Goal: Information Seeking & Learning: Learn about a topic

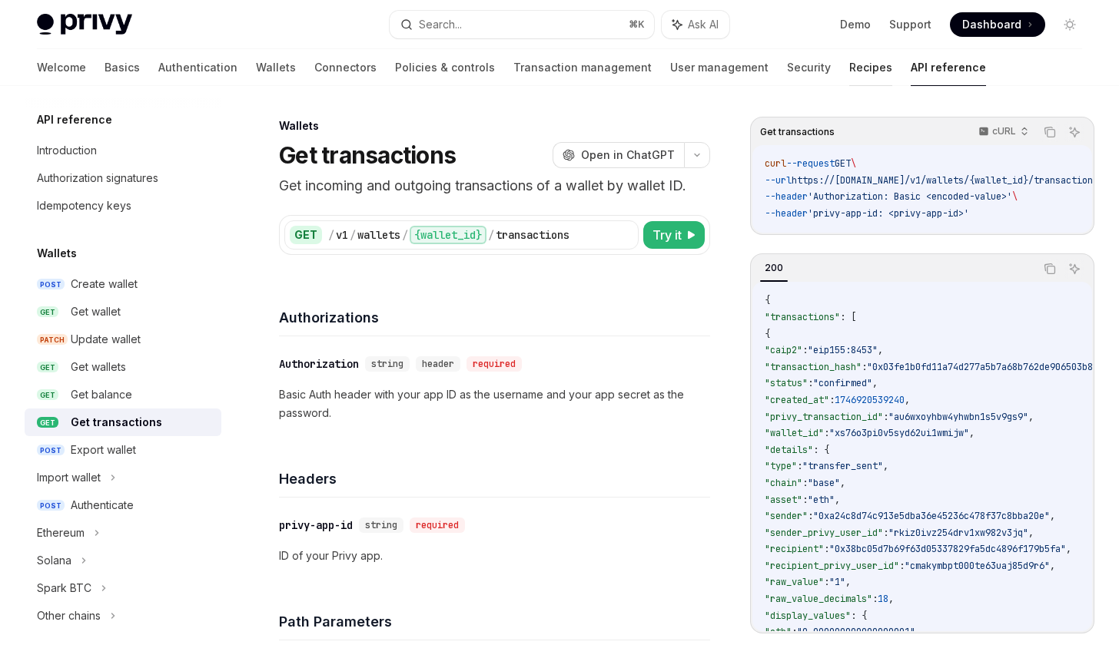
click at [849, 73] on link "Recipes" at bounding box center [870, 67] width 43 height 37
type textarea "*"
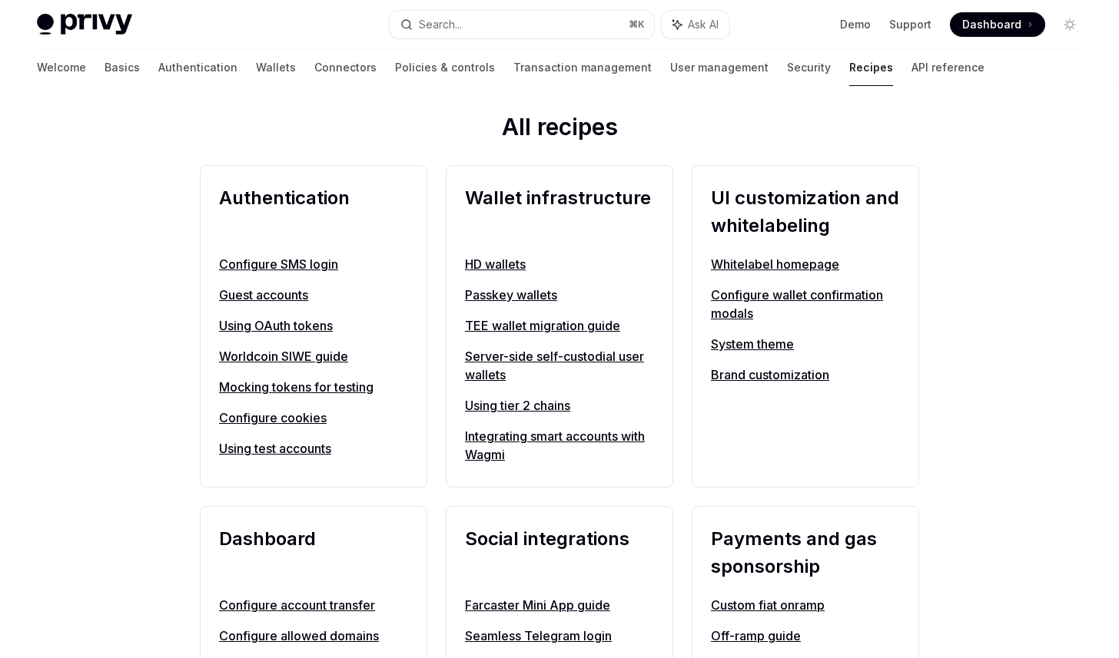
scroll to position [568, 0]
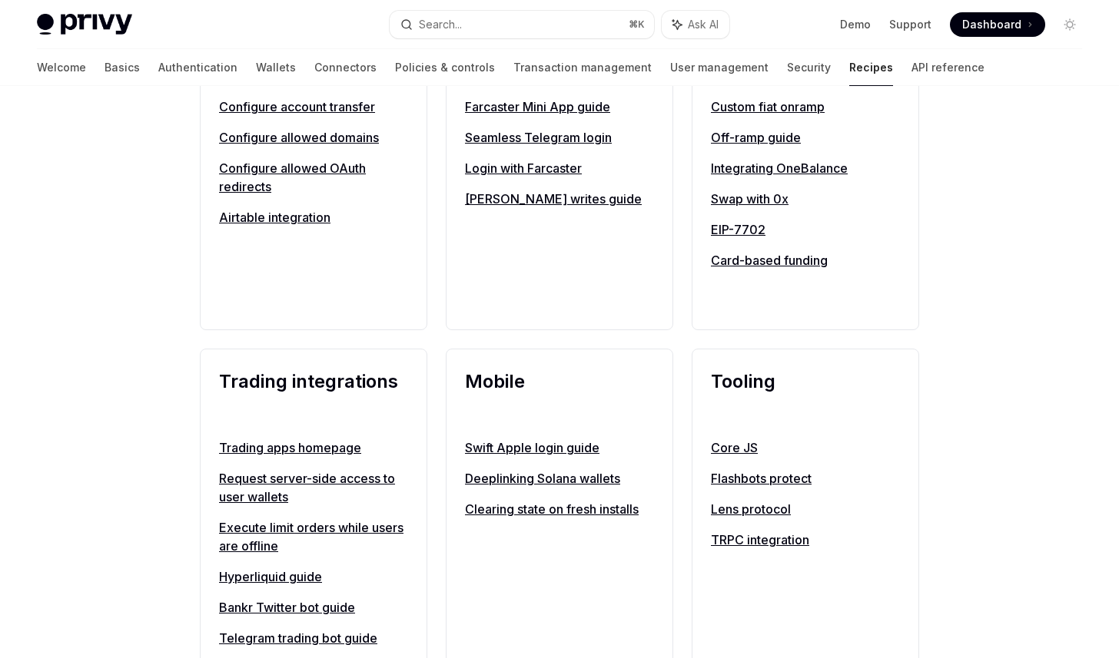
click at [1015, 173] on div "**********" at bounding box center [559, 231] width 1119 height 2343
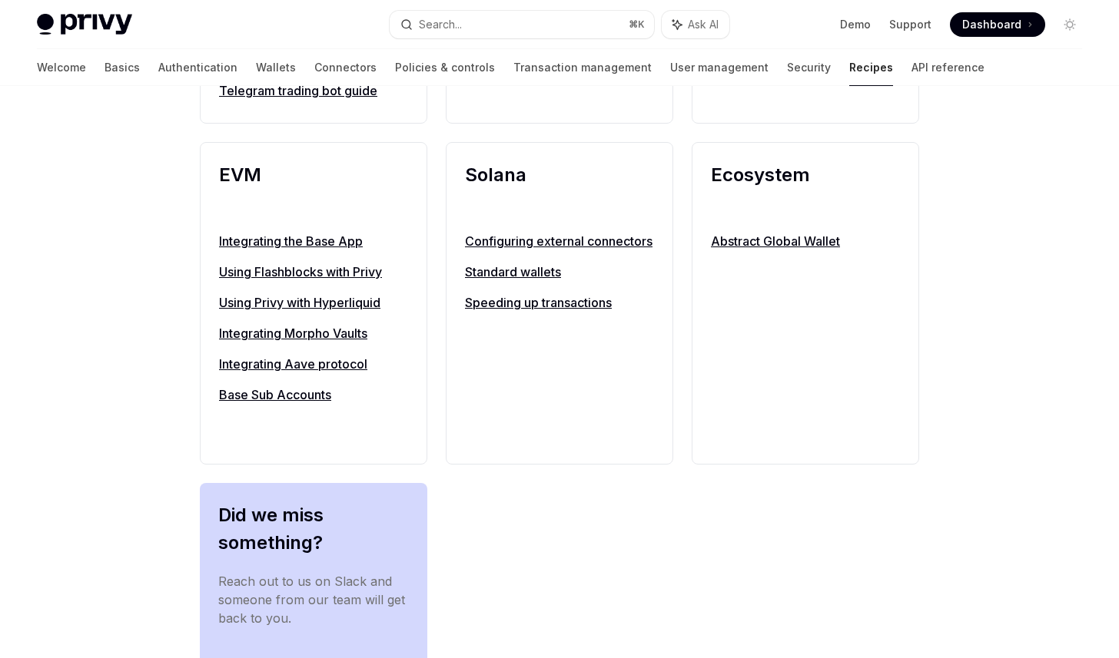
scroll to position [1609, 0]
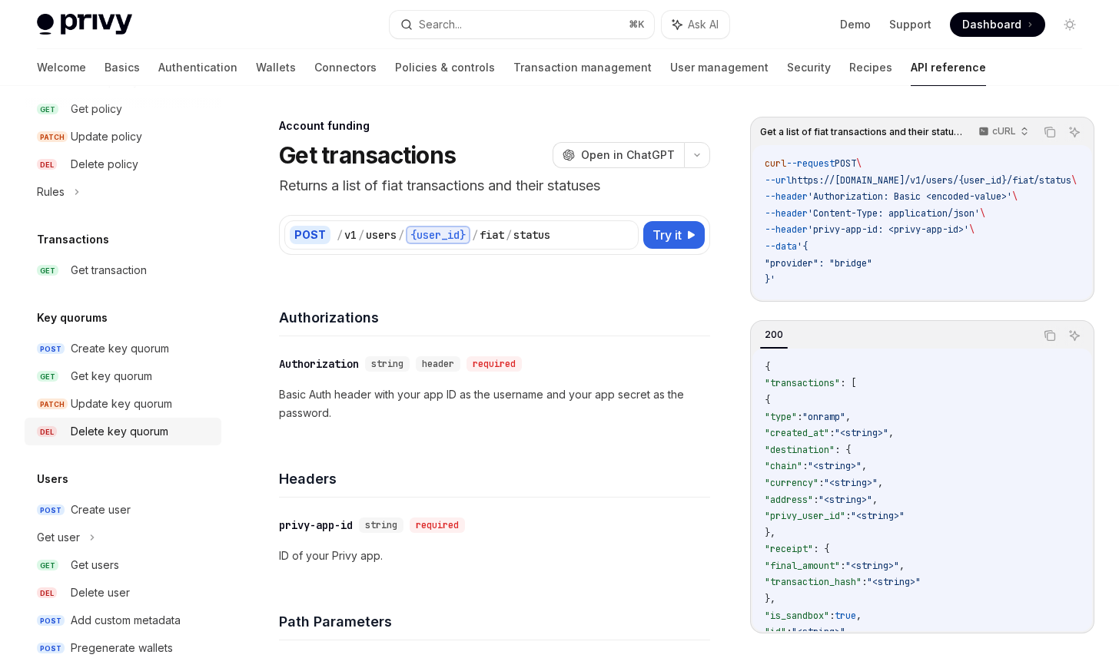
scroll to position [915, 0]
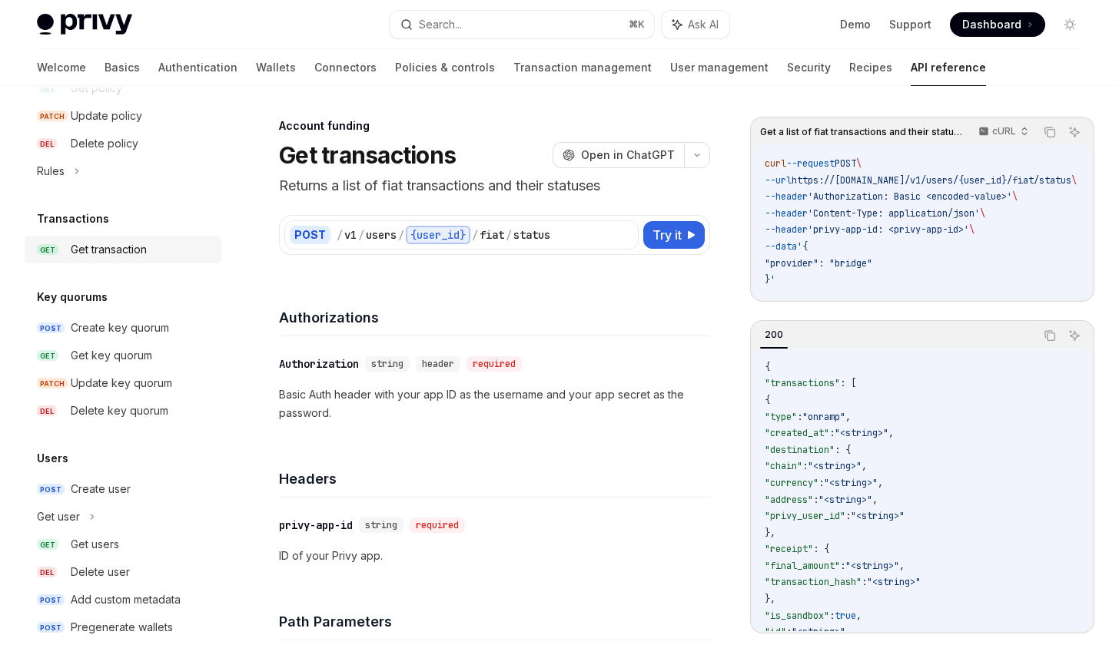
click at [154, 240] on div "Get transaction" at bounding box center [141, 249] width 141 height 18
type textarea "*"
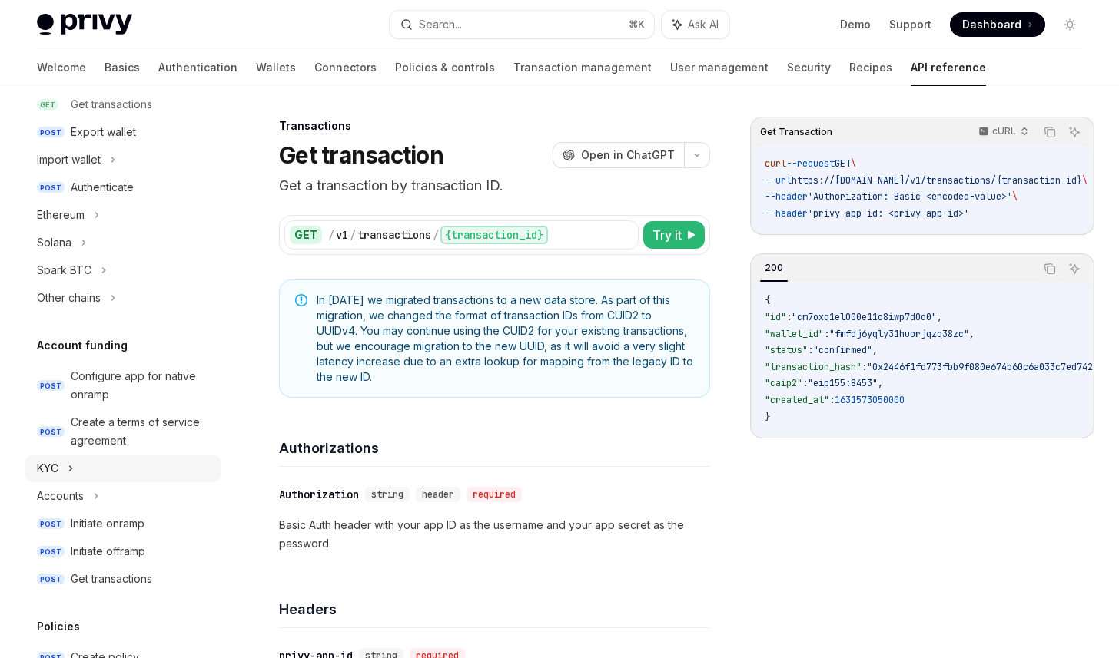
scroll to position [929, 0]
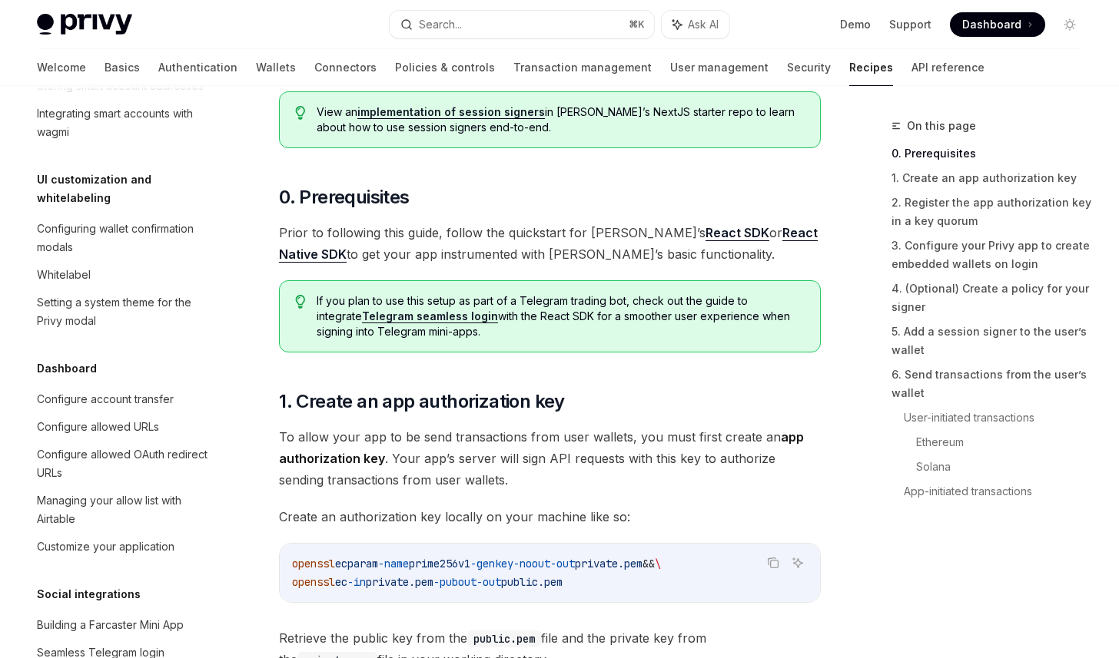
scroll to position [754, 0]
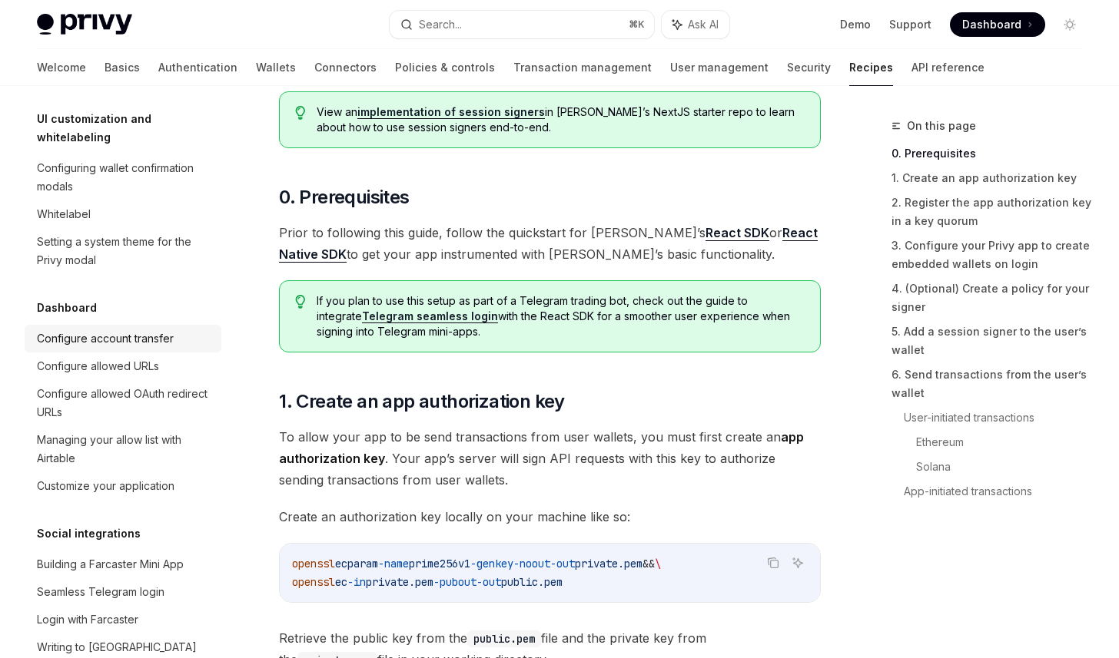
click at [169, 330] on div "Configure account transfer" at bounding box center [105, 339] width 137 height 18
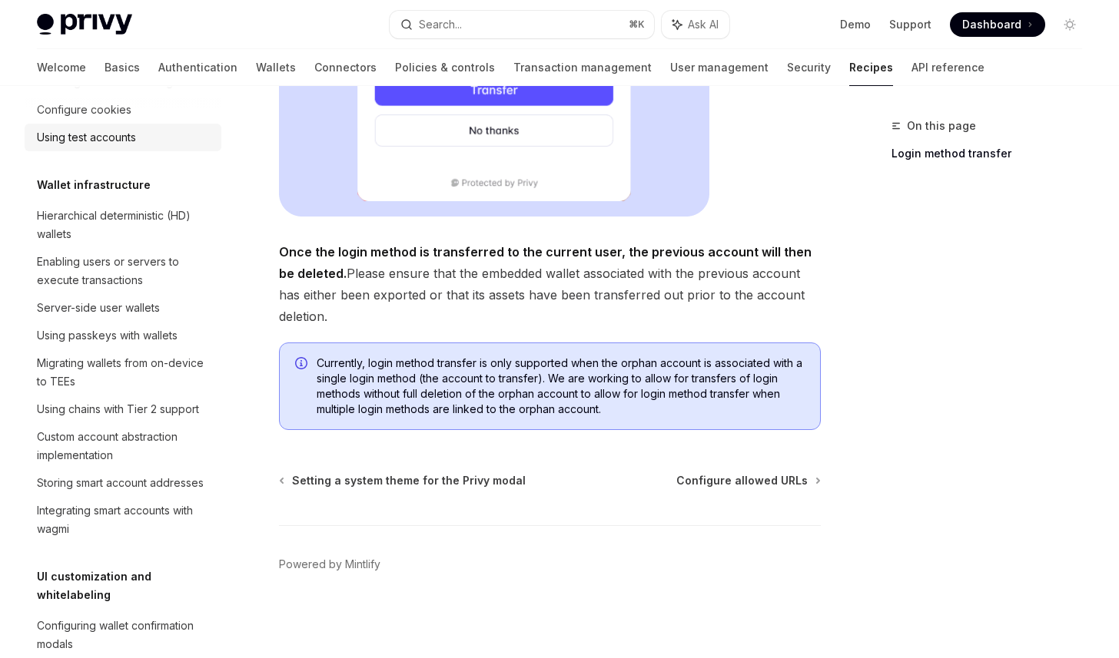
scroll to position [264, 0]
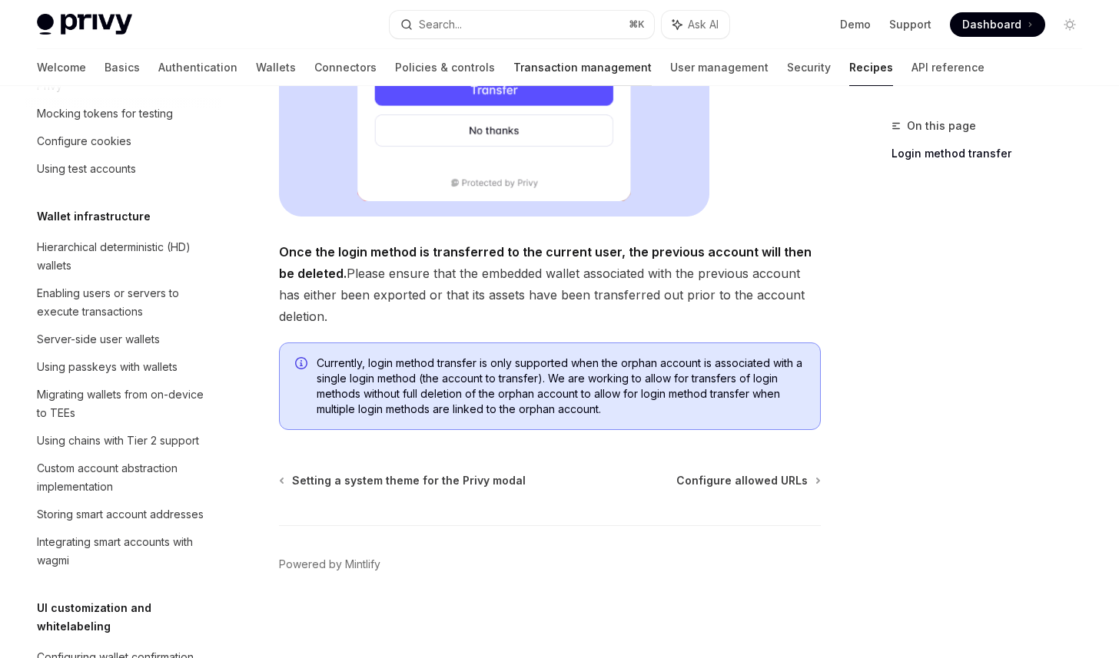
click at [549, 68] on link "Transaction management" at bounding box center [582, 67] width 138 height 37
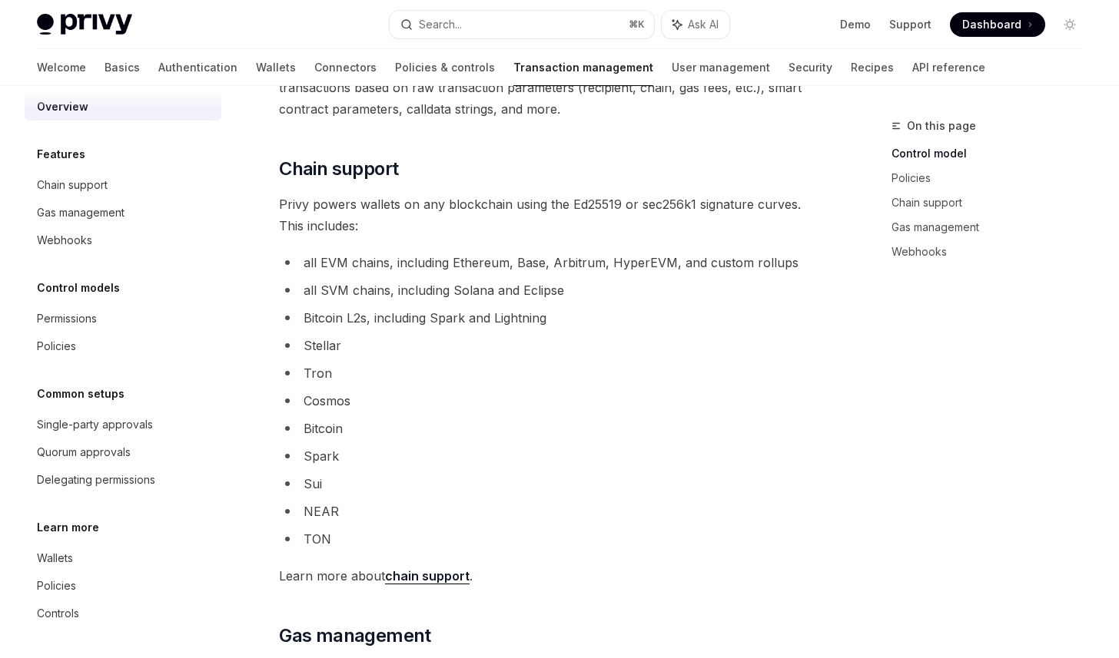
scroll to position [1415, 0]
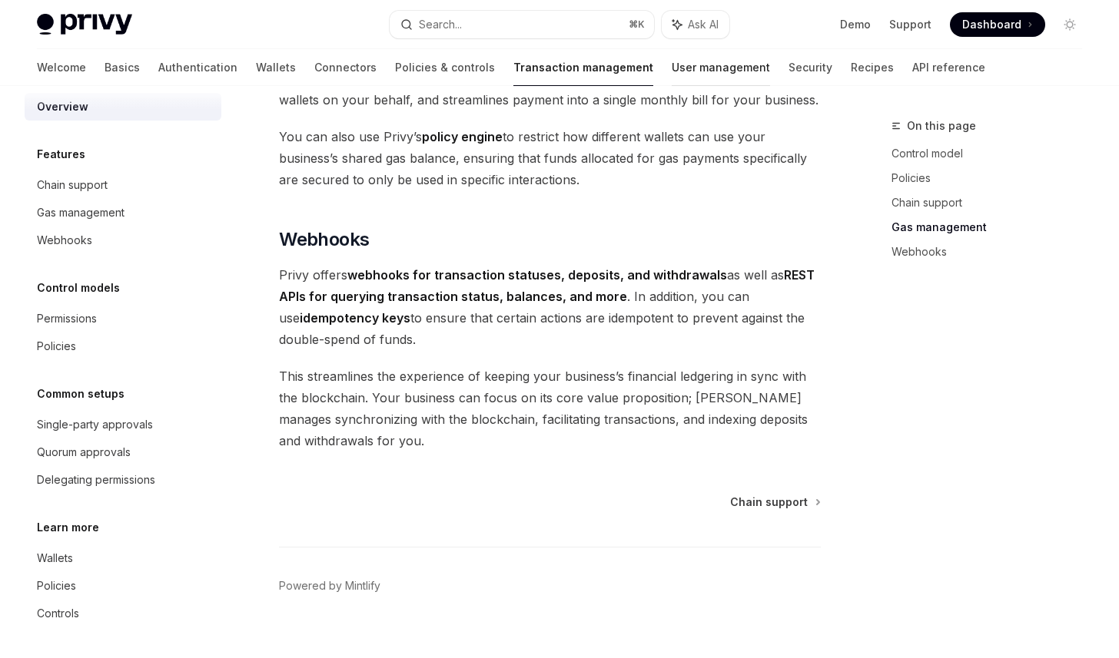
click at [671, 60] on link "User management" at bounding box center [720, 67] width 98 height 37
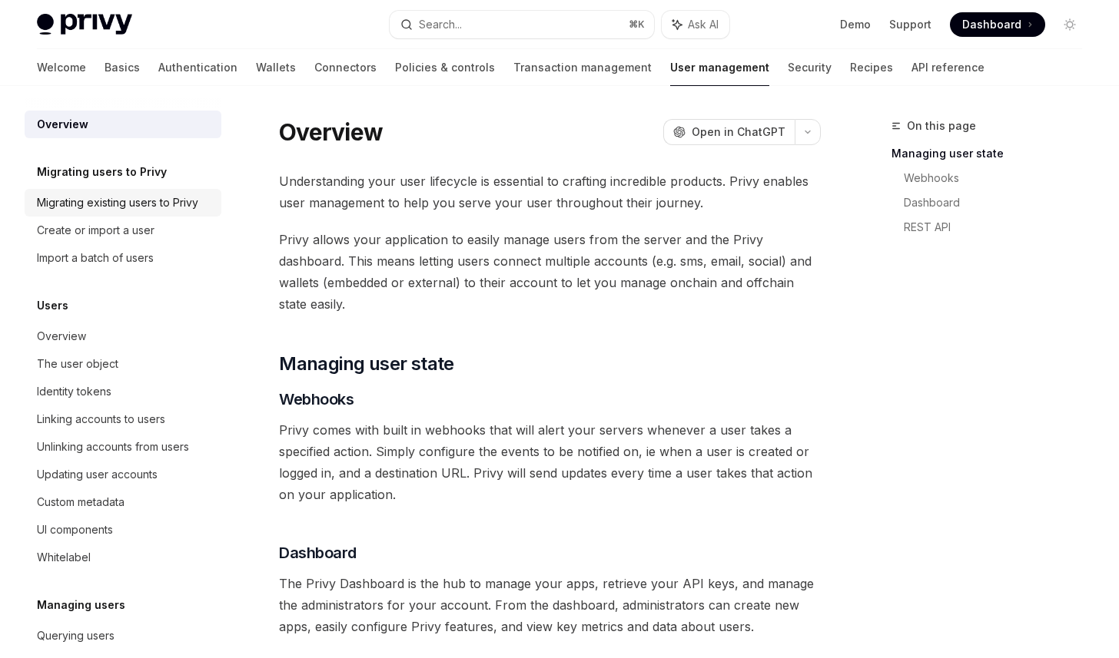
click at [181, 214] on link "Migrating existing users to Privy" at bounding box center [123, 203] width 197 height 28
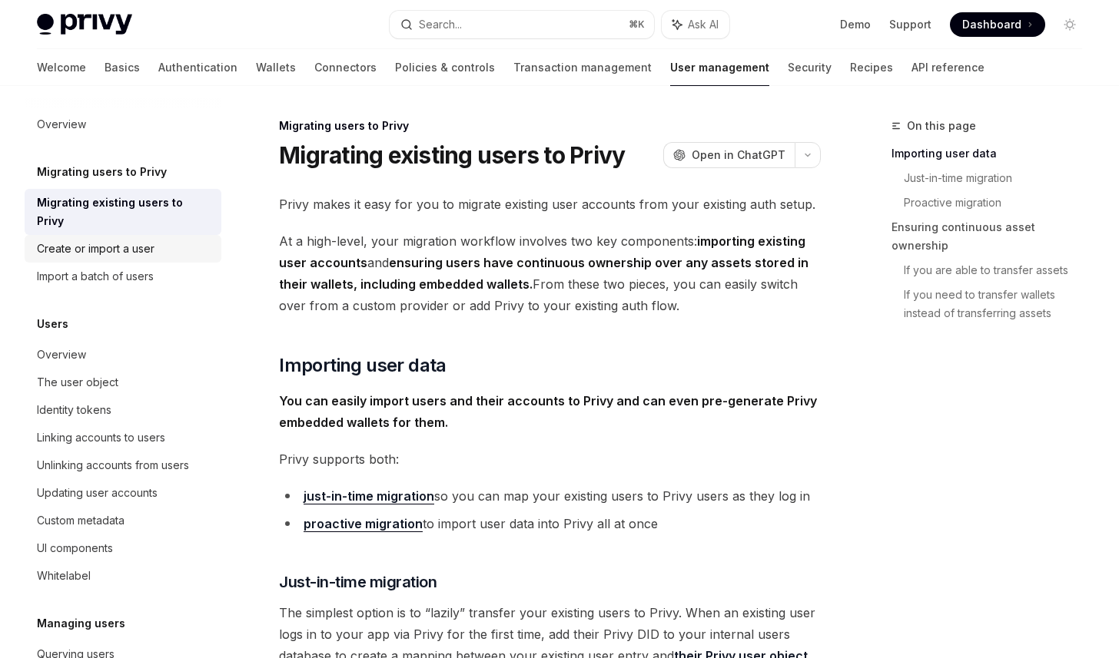
click at [180, 240] on div "Create or import a user" at bounding box center [124, 249] width 175 height 18
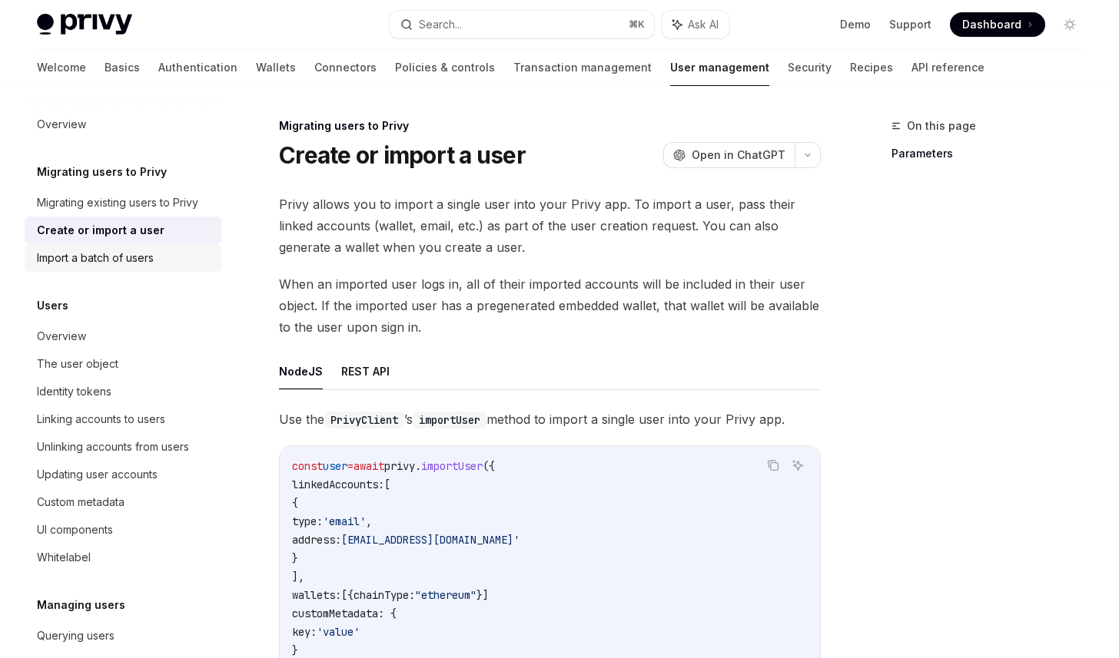
click at [176, 262] on div "Import a batch of users" at bounding box center [124, 258] width 175 height 18
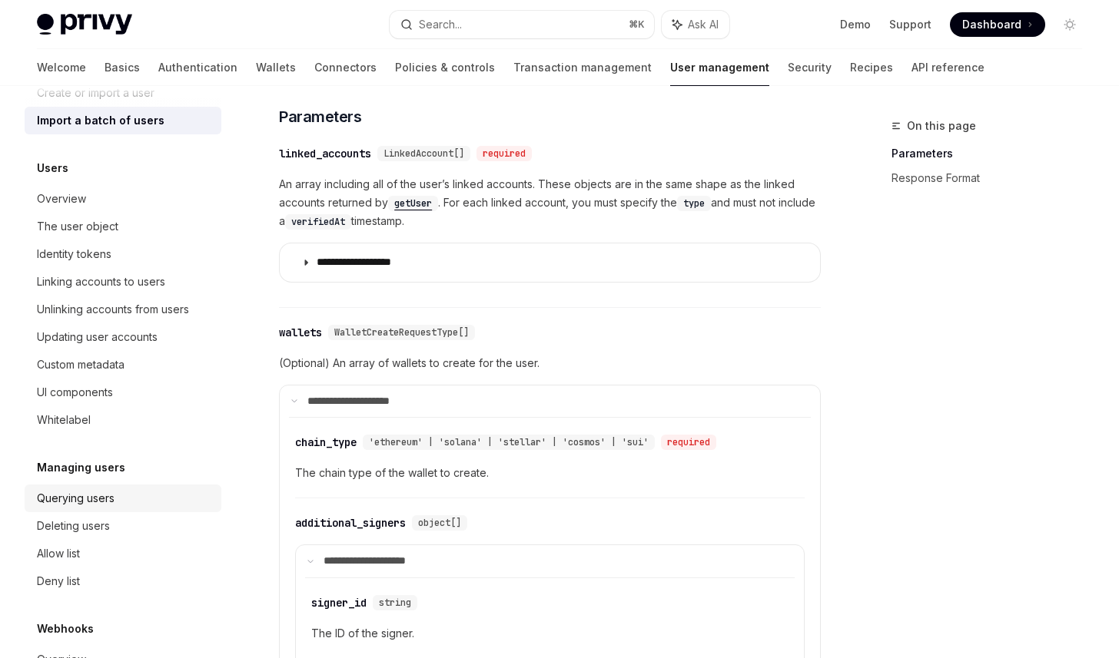
scroll to position [211, 0]
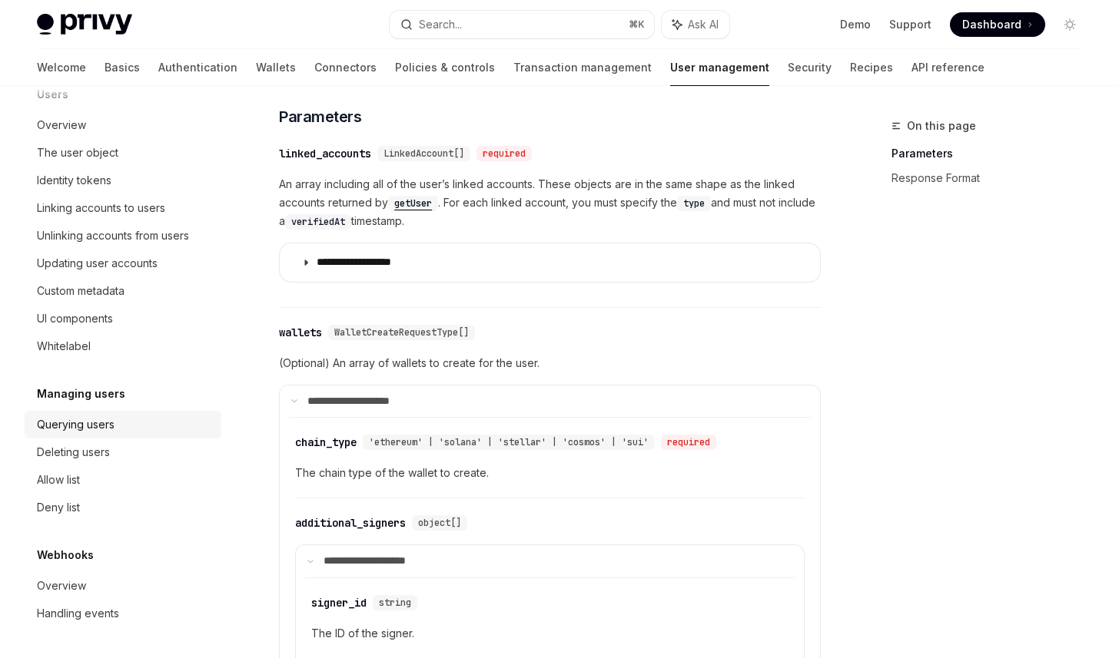
click at [147, 422] on div "Querying users" at bounding box center [124, 425] width 175 height 18
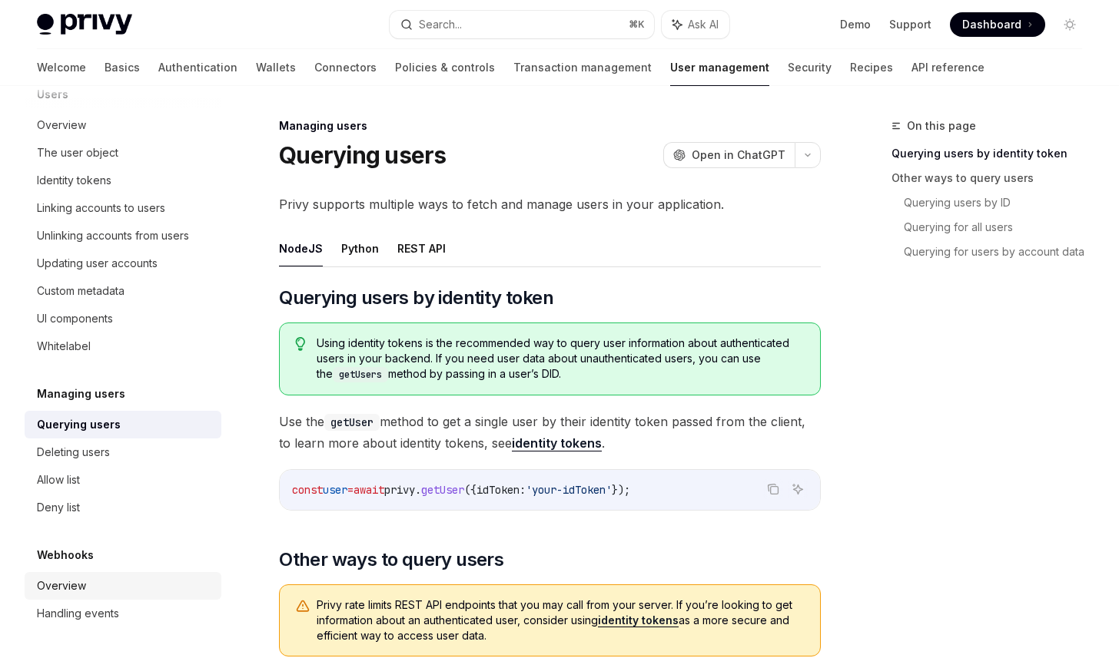
click at [162, 585] on div "Overview" at bounding box center [124, 586] width 175 height 18
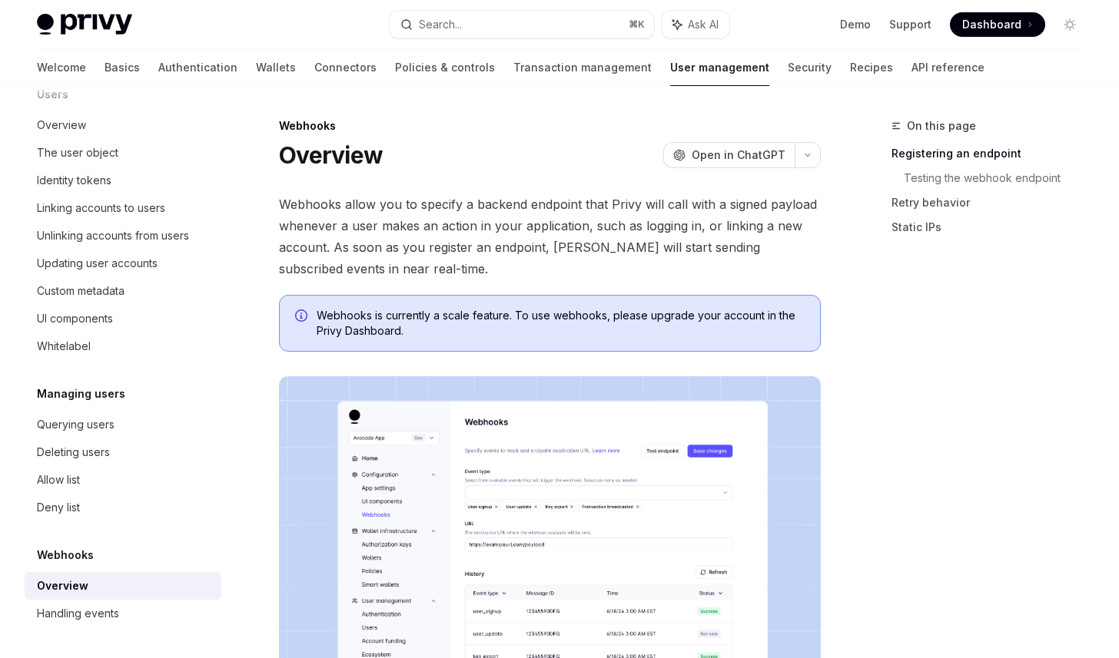
click at [753, 232] on span "Webhooks allow you to specify a backend endpoint that Privy will call with a si…" at bounding box center [550, 237] width 542 height 86
click at [850, 73] on link "Recipes" at bounding box center [871, 67] width 43 height 37
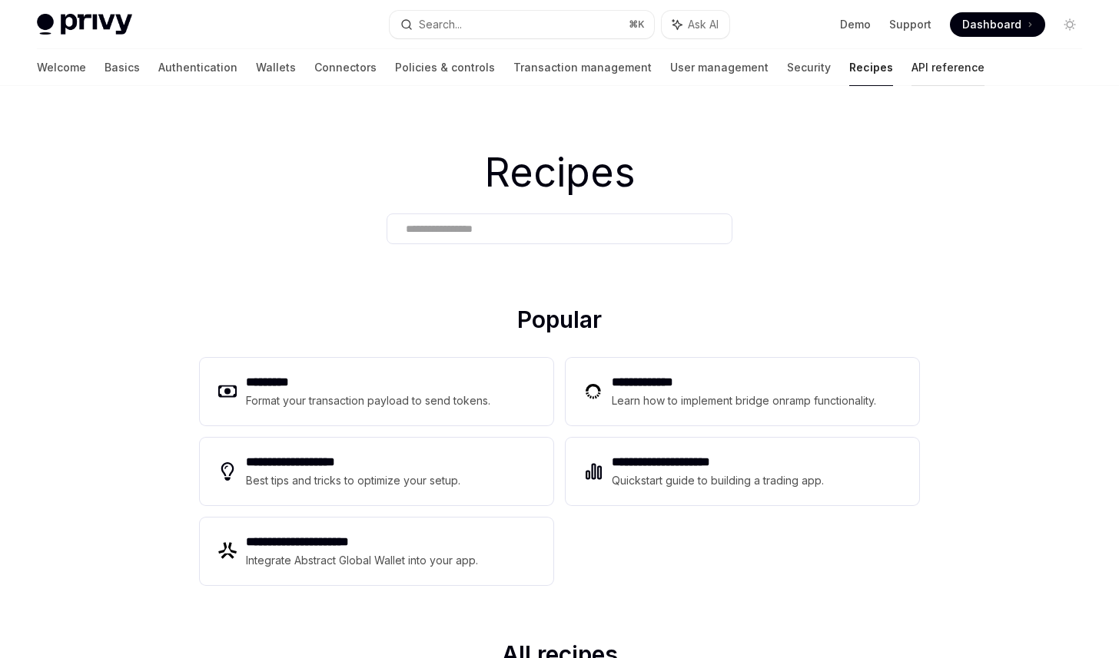
click at [911, 72] on link "API reference" at bounding box center [947, 67] width 73 height 37
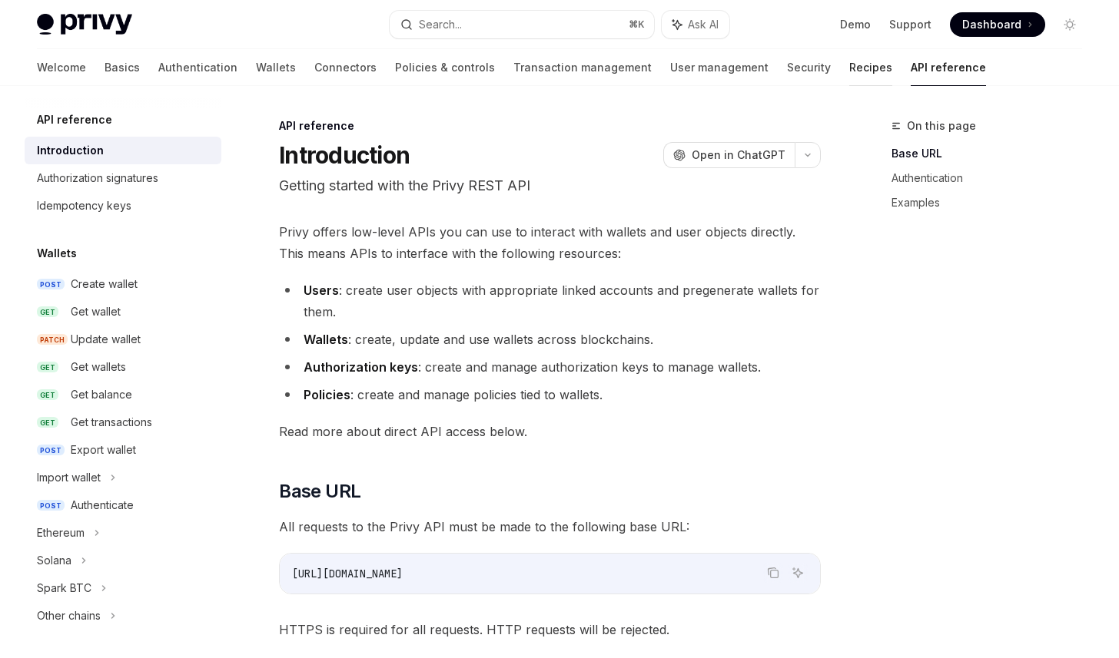
click at [849, 76] on link "Recipes" at bounding box center [870, 67] width 43 height 37
type textarea "*"
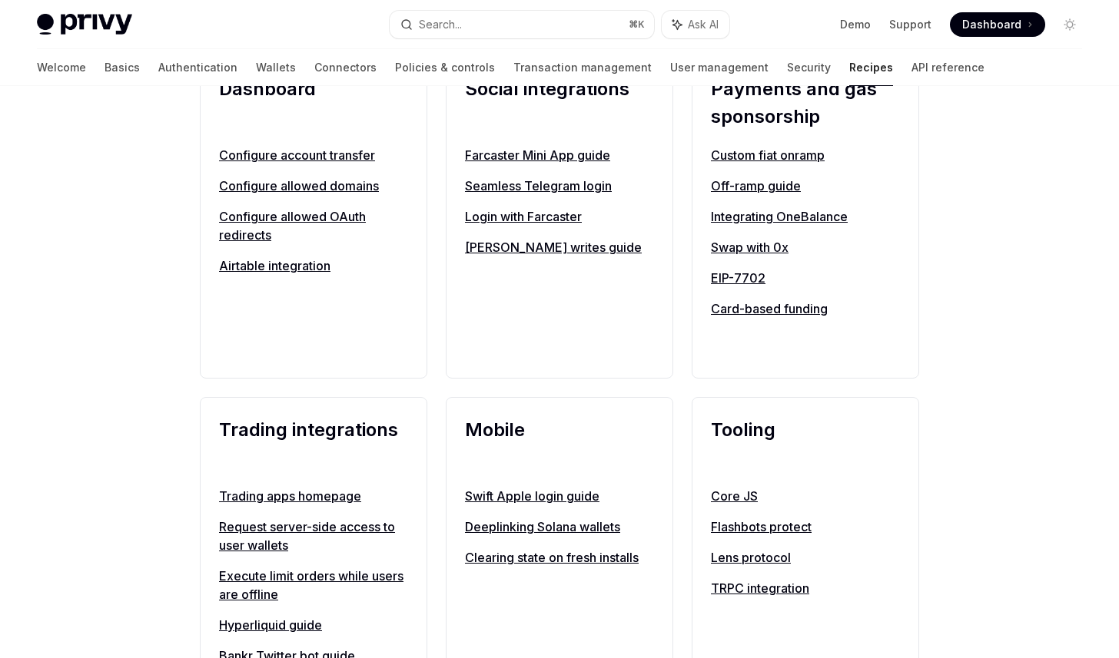
scroll to position [1215, 0]
